Goal: Transaction & Acquisition: Purchase product/service

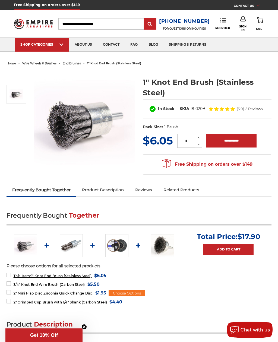
click at [76, 118] on img at bounding box center [84, 121] width 101 height 101
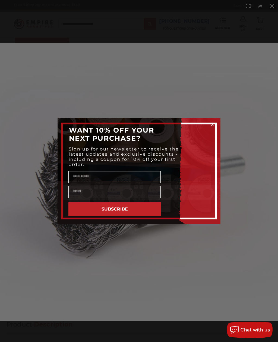
click at [215, 123] on circle "Close dialog" at bounding box center [212, 124] width 5 height 5
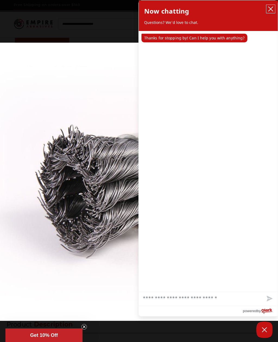
click at [270, 7] on icon "close chatbox" at bounding box center [270, 8] width 5 height 5
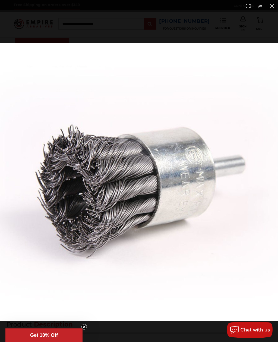
click at [272, 8] on button at bounding box center [272, 6] width 12 height 12
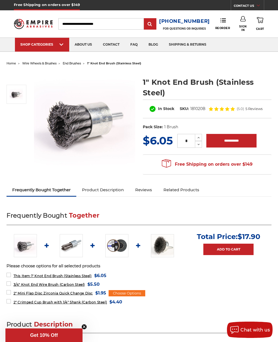
click at [198, 137] on icon at bounding box center [199, 137] width 4 height 5
click at [198, 138] on icon at bounding box center [199, 137] width 4 height 5
click at [198, 137] on icon at bounding box center [199, 137] width 4 height 5
click at [198, 138] on icon at bounding box center [199, 137] width 4 height 5
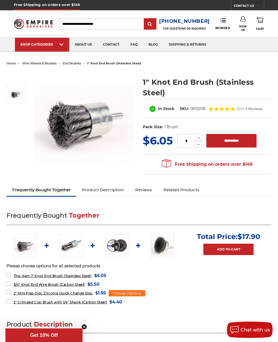
click at [198, 138] on icon at bounding box center [199, 137] width 4 height 5
click at [199, 137] on icon at bounding box center [199, 137] width 4 height 5
click at [198, 137] on icon at bounding box center [199, 137] width 4 height 5
click at [197, 135] on icon at bounding box center [199, 137] width 4 height 4
type input "**"
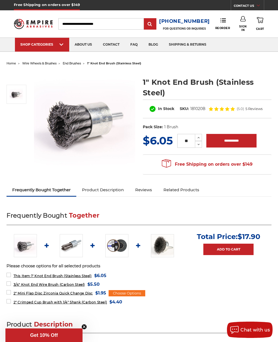
click at [230, 141] on input "**********" at bounding box center [232, 141] width 50 height 14
type input "**********"
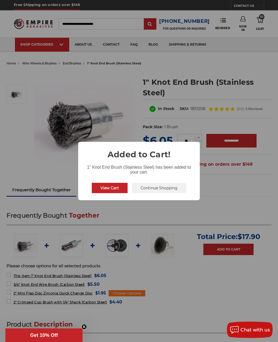
click at [172, 185] on button "Continue Shopping" at bounding box center [159, 188] width 54 height 10
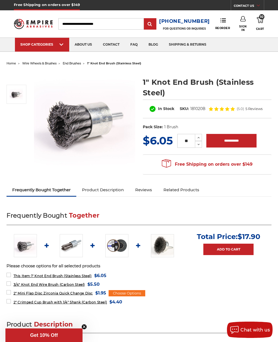
click at [73, 64] on span "end brushes" at bounding box center [72, 63] width 18 height 4
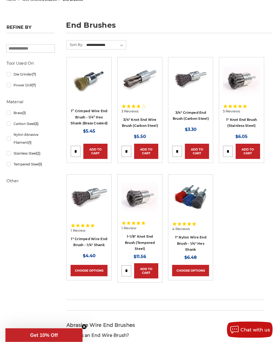
scroll to position [64, 0]
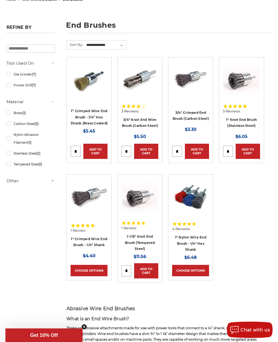
click at [143, 196] on link "Quick view" at bounding box center [140, 197] width 37 height 15
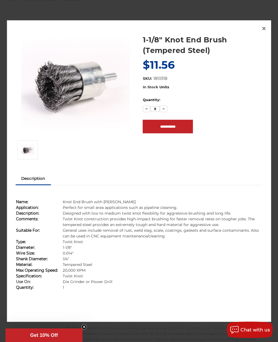
click at [75, 91] on img at bounding box center [75, 83] width 109 height 109
